Goal: Book appointment/travel/reservation

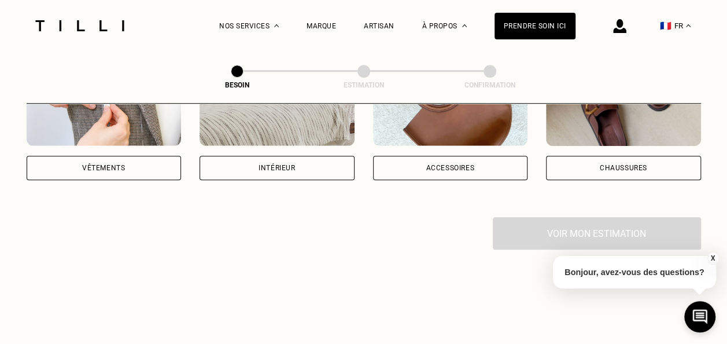
scroll to position [304, 0]
click at [666, 154] on div "Chaussures" at bounding box center [623, 166] width 155 height 24
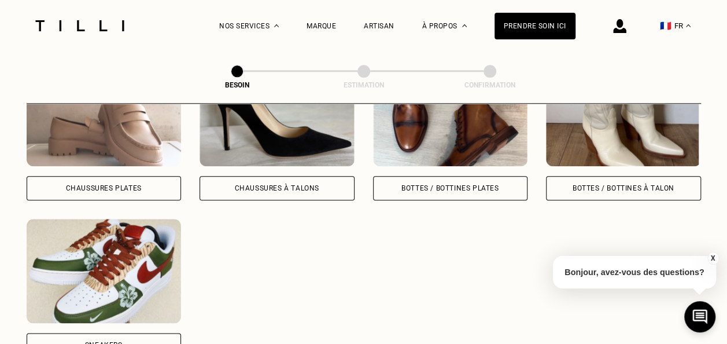
scroll to position [602, 0]
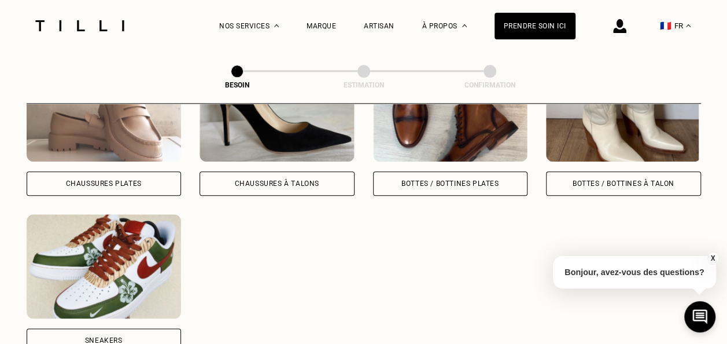
click at [119, 263] on img at bounding box center [104, 266] width 155 height 104
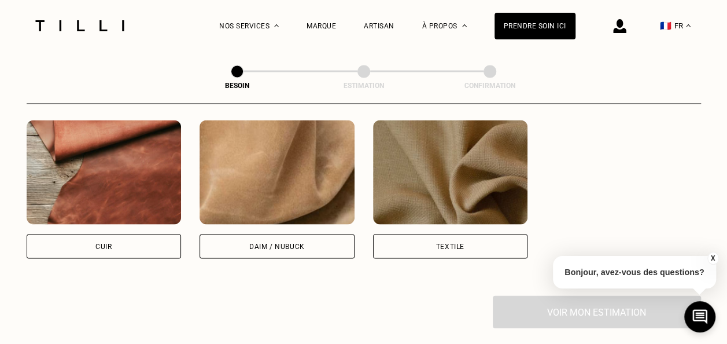
scroll to position [1085, 0]
click at [437, 199] on img at bounding box center [450, 172] width 155 height 104
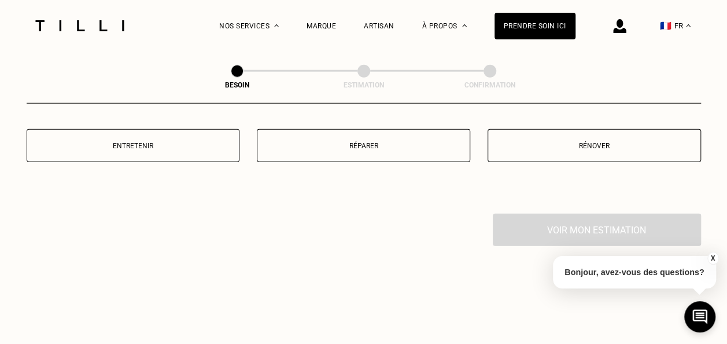
scroll to position [1462, 0]
click at [404, 141] on p "Réparer" at bounding box center [363, 145] width 201 height 8
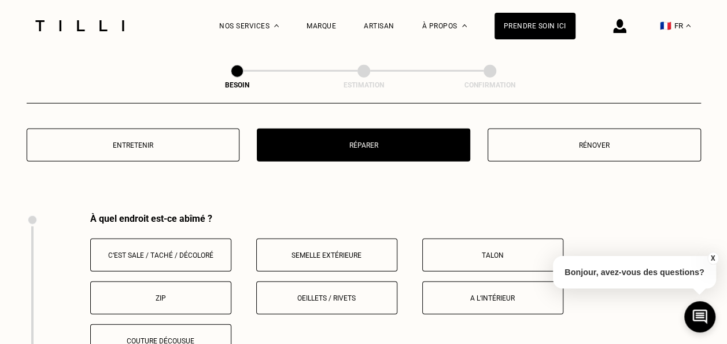
scroll to position [1537, 0]
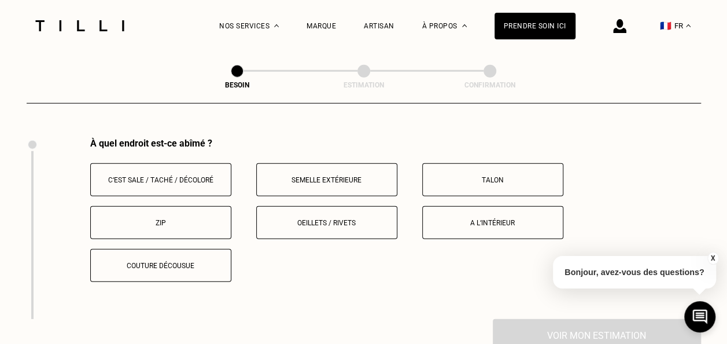
click at [484, 219] on button "A l‘intérieur" at bounding box center [492, 222] width 141 height 33
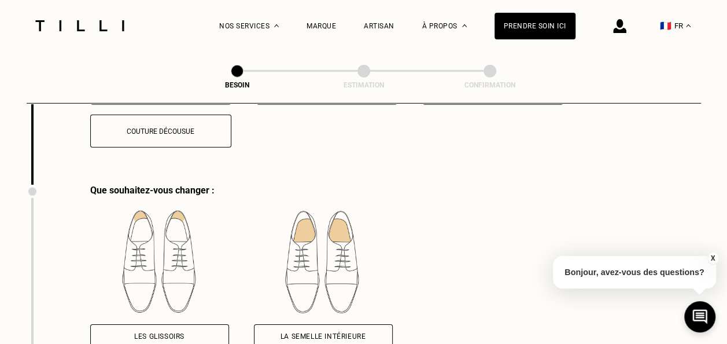
scroll to position [1719, 0]
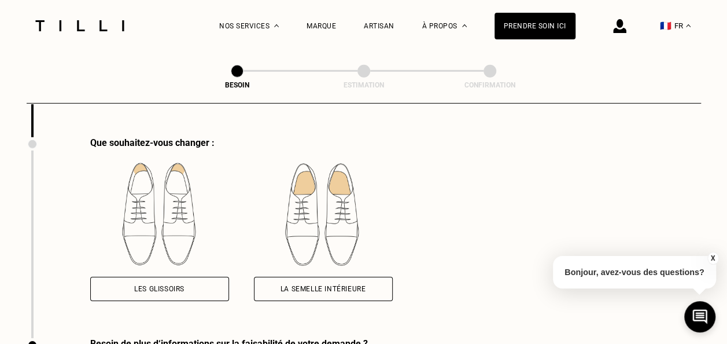
click at [130, 282] on div "Les glissoirs" at bounding box center [159, 288] width 139 height 24
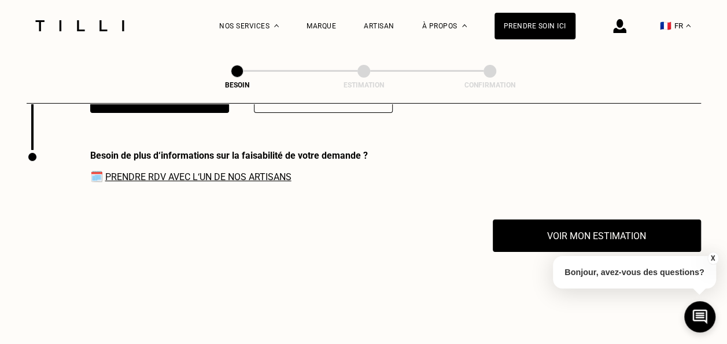
scroll to position [1908, 0]
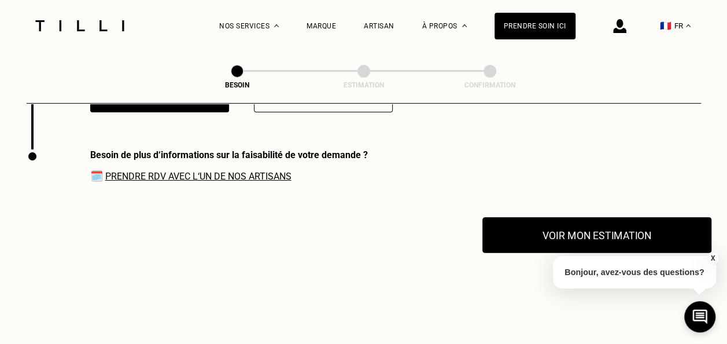
click at [532, 227] on button "Voir mon estimation" at bounding box center [596, 235] width 229 height 36
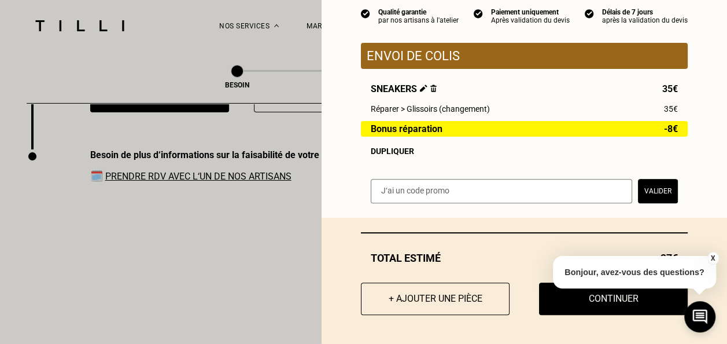
scroll to position [116, 0]
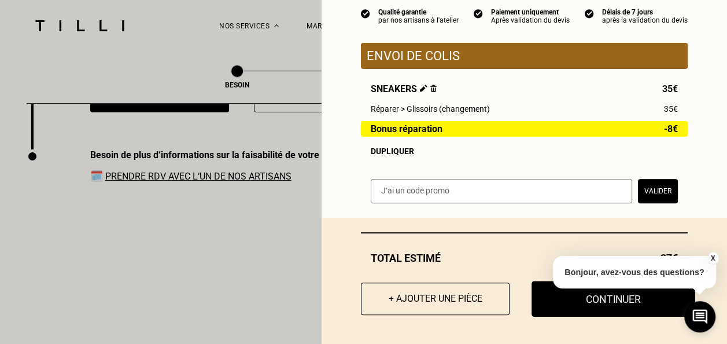
click at [545, 300] on button "Continuer" at bounding box center [614, 299] width 164 height 36
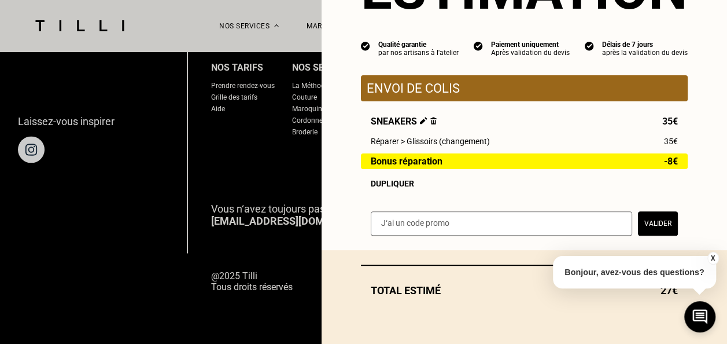
scroll to position [83, 0]
select select "FR"
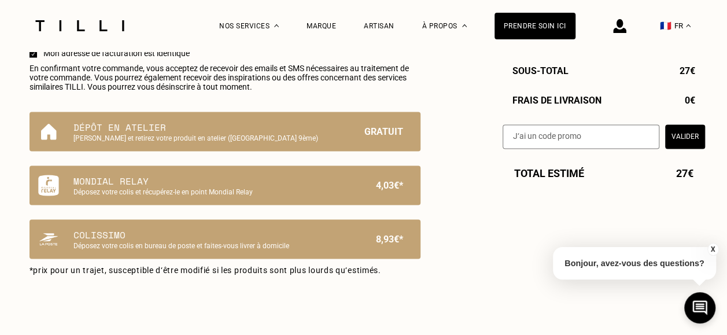
scroll to position [755, 0]
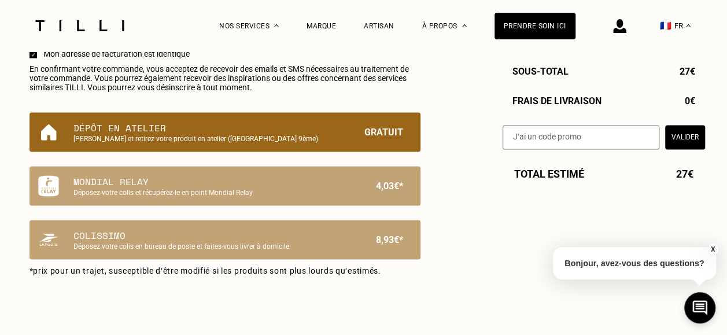
click at [243, 130] on p "Dépôt en atelier" at bounding box center [205, 128] width 264 height 14
